Goal: Find specific page/section: Find specific page/section

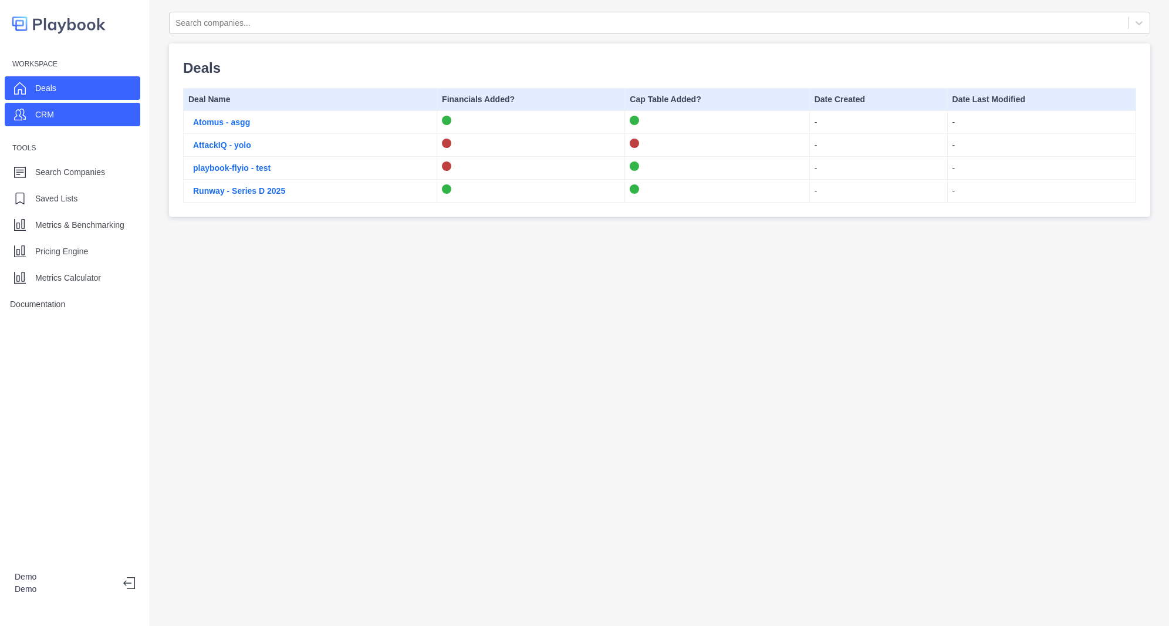
click at [116, 122] on div "CRM" at bounding box center [73, 114] width 136 height 23
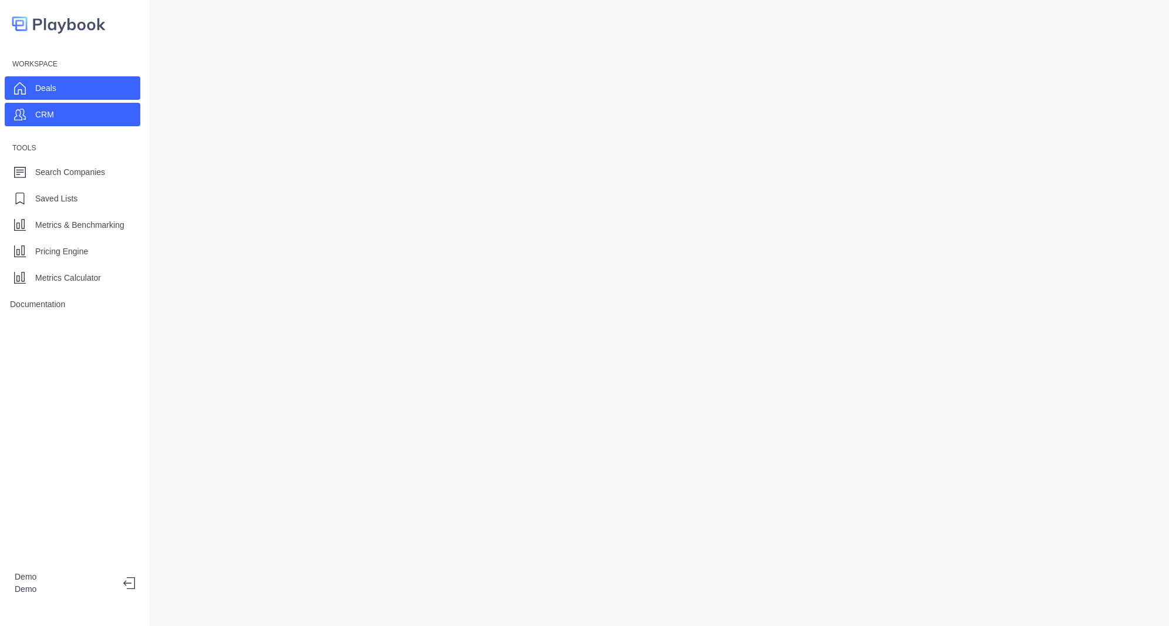
click at [122, 93] on div "Deals" at bounding box center [73, 87] width 136 height 23
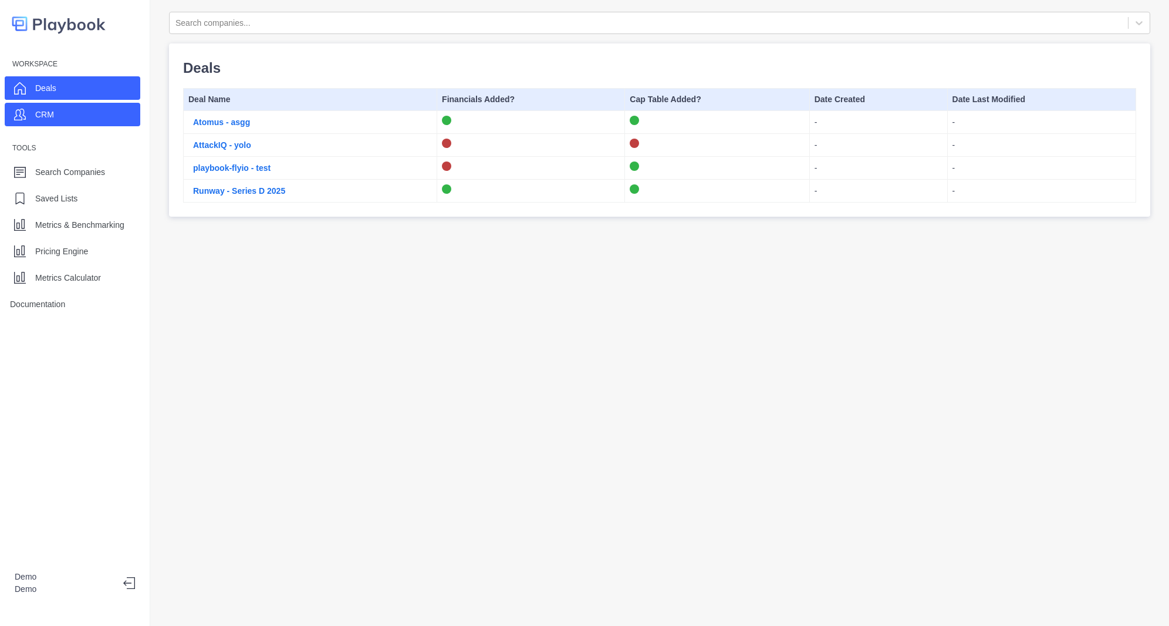
click at [117, 106] on div "CRM" at bounding box center [73, 114] width 136 height 23
